Goal: Task Accomplishment & Management: Manage account settings

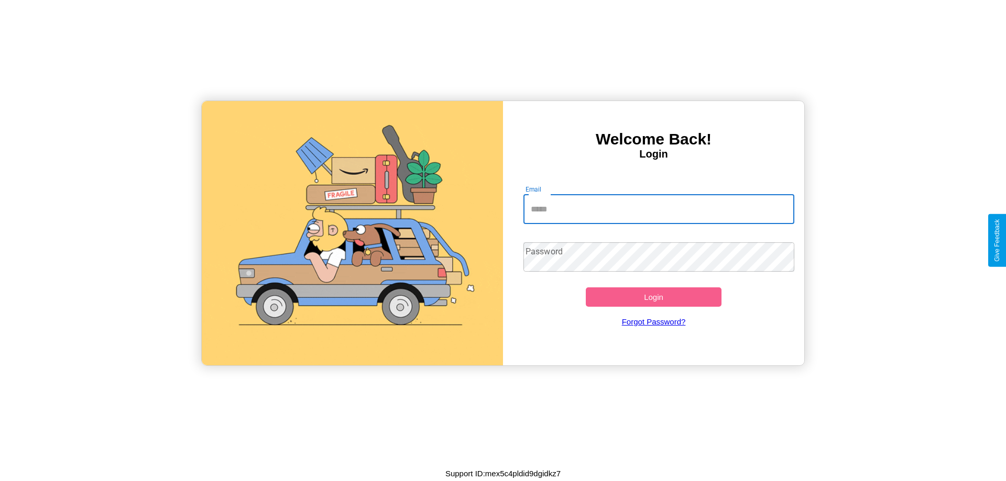
click at [658, 209] on input "Email" at bounding box center [658, 209] width 271 height 29
type input "**********"
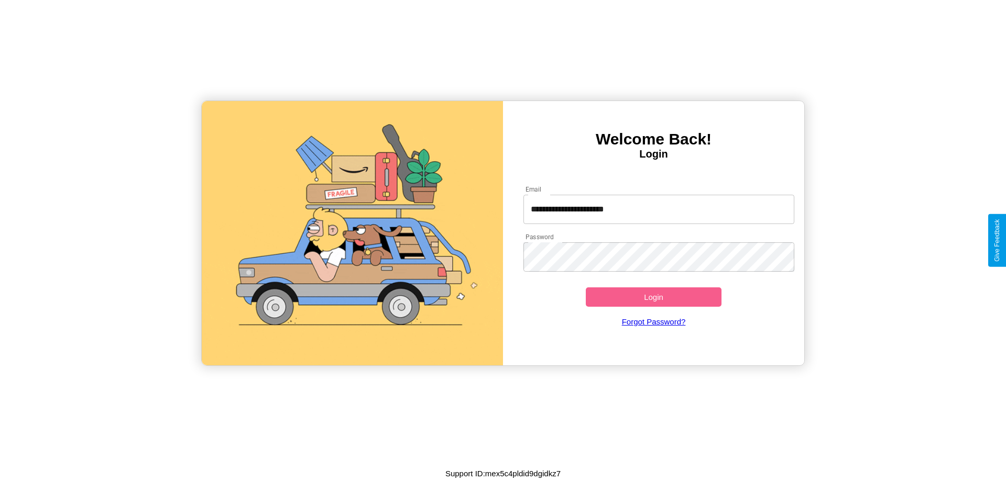
click at [653, 297] on button "Login" at bounding box center [654, 297] width 136 height 19
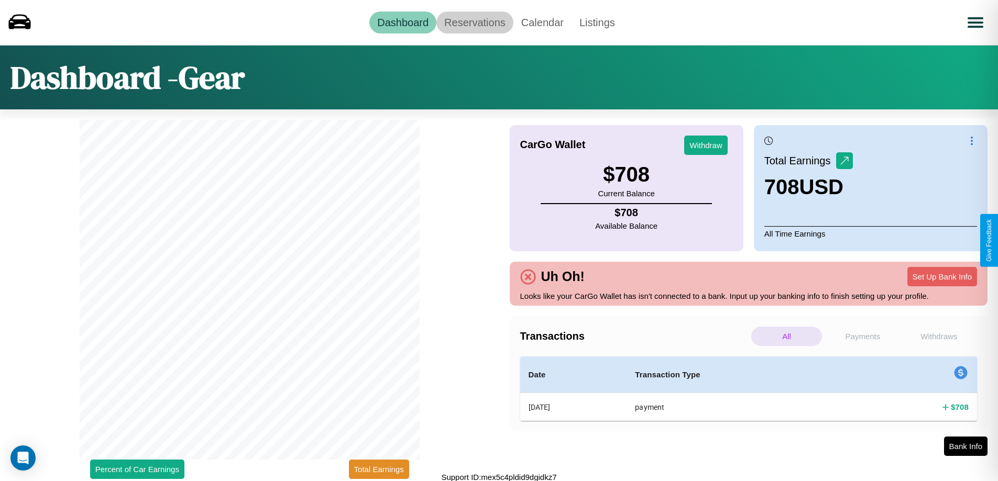
click at [475, 22] on link "Reservations" at bounding box center [474, 23] width 77 height 22
